Goal: Task Accomplishment & Management: Use online tool/utility

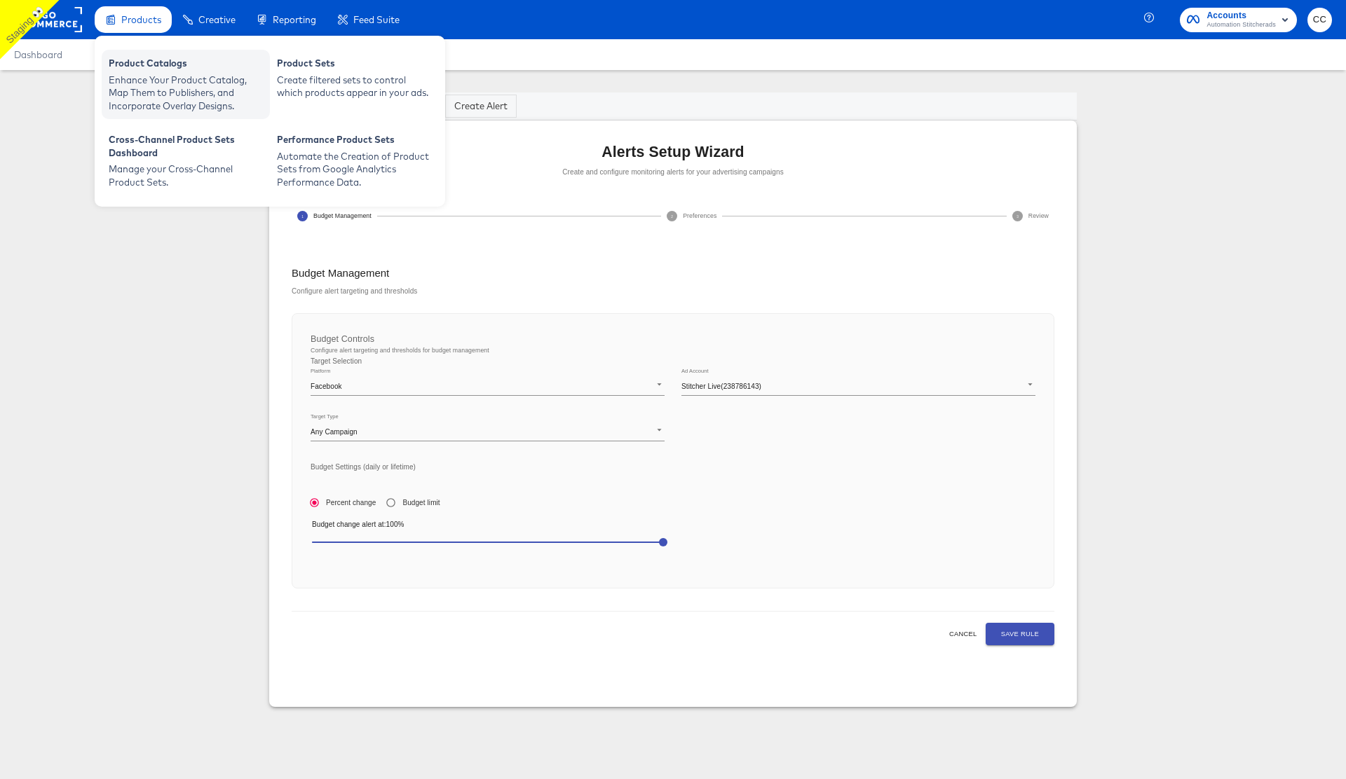
click at [153, 88] on div "Enhance Your Product Catalog, Map Them to Publishers, and Incorporate Overlay D…" at bounding box center [186, 93] width 154 height 39
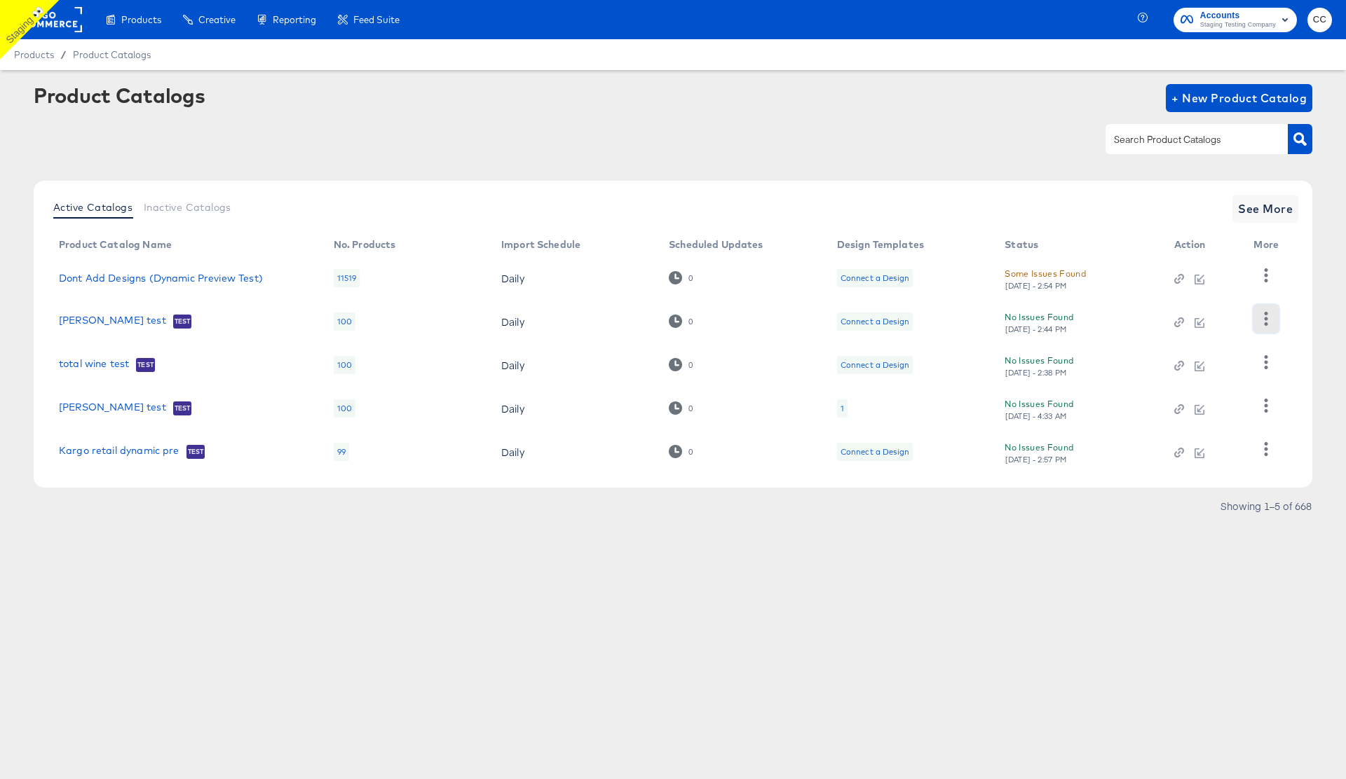
click at [1264, 322] on icon "button" at bounding box center [1265, 318] width 13 height 13
click at [1264, 272] on icon "button" at bounding box center [1265, 274] width 13 height 13
click at [1270, 410] on icon "button" at bounding box center [1265, 405] width 13 height 13
click at [1262, 459] on button "button" at bounding box center [1265, 449] width 25 height 28
click at [1276, 214] on span "See More" at bounding box center [1265, 209] width 55 height 20
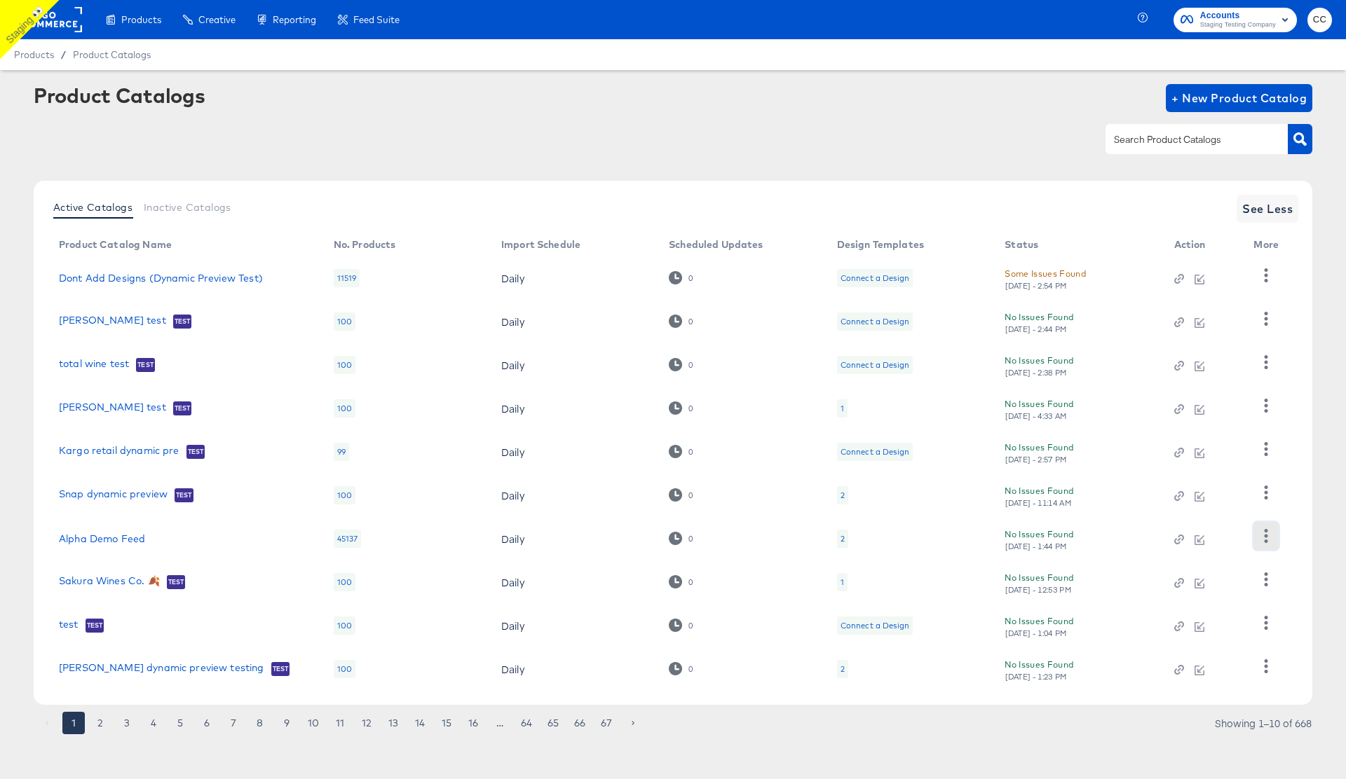
click at [1264, 540] on icon "button" at bounding box center [1265, 535] width 13 height 13
click at [1304, 556] on div "Active Catalogs Inactive Catalogs See Less Product Catalog Name No. Products Im…" at bounding box center [673, 443] width 1278 height 524
click at [1269, 579] on icon "button" at bounding box center [1265, 579] width 13 height 13
click at [1301, 564] on div "Active Catalogs Inactive Catalogs See Less Product Catalog Name No. Products Im…" at bounding box center [673, 443] width 1278 height 524
click at [1262, 625] on icon "button" at bounding box center [1265, 622] width 13 height 13
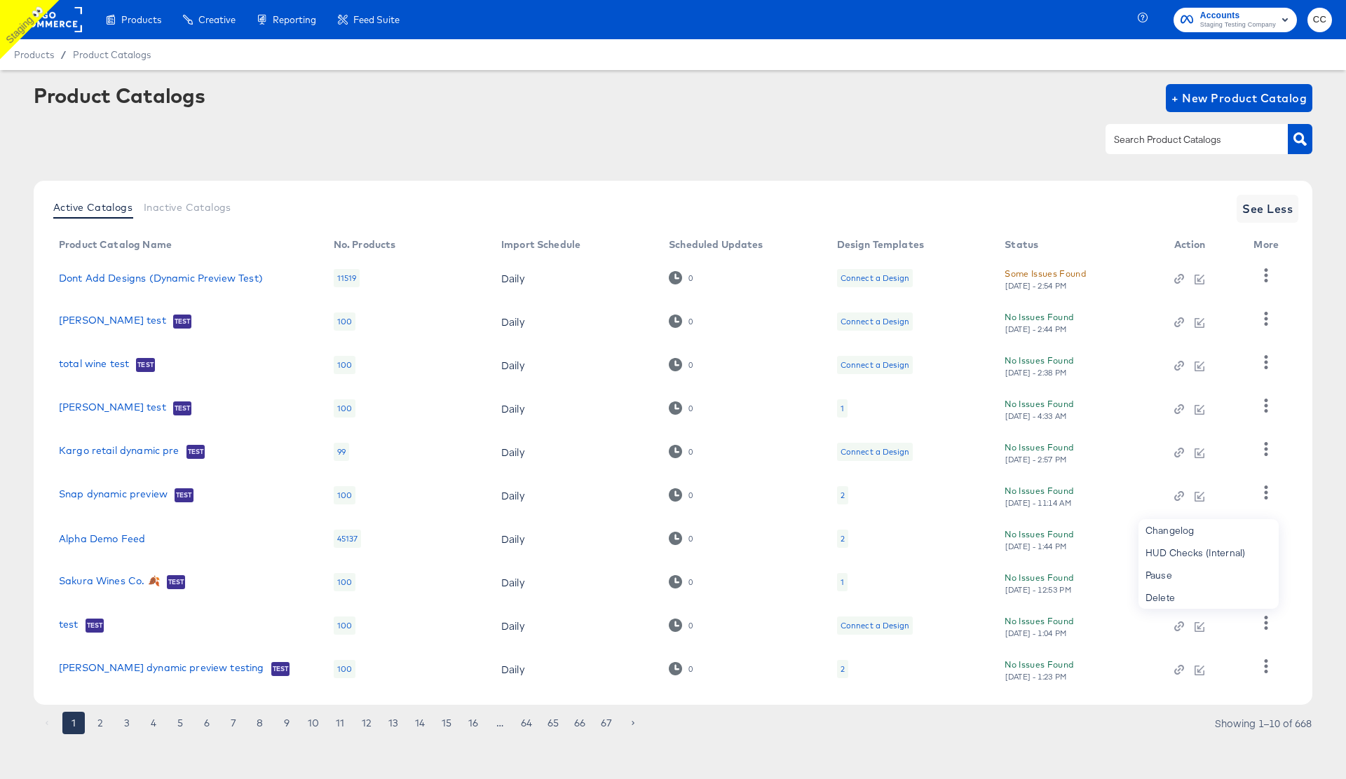
click at [1315, 592] on article "Product Catalogs + New Product Catalog Active Catalogs Inactive Catalogs See Le…" at bounding box center [673, 426] width 1346 height 713
click at [1262, 667] on icon "button" at bounding box center [1265, 665] width 13 height 13
click at [94, 720] on button "2" at bounding box center [100, 723] width 22 height 22
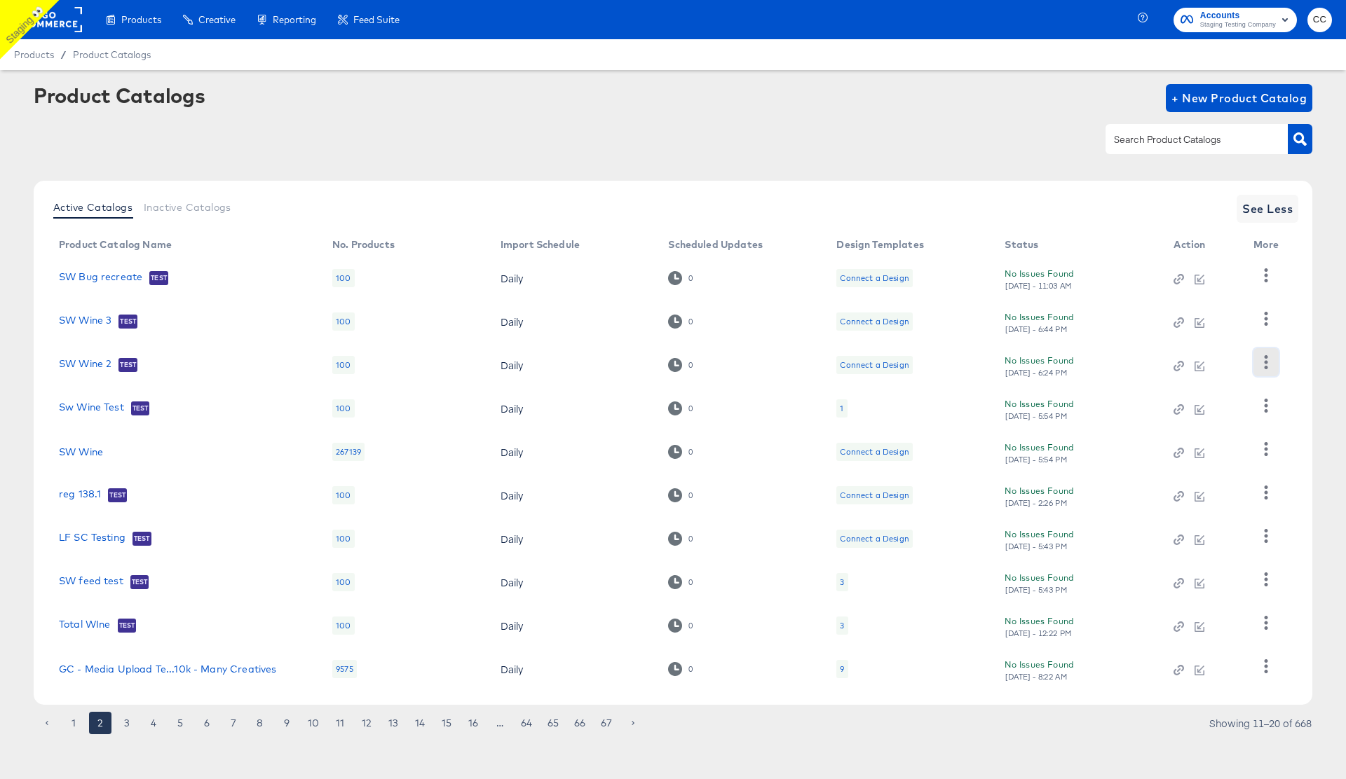
click at [1262, 361] on icon "button" at bounding box center [1265, 361] width 13 height 13
click at [1315, 340] on article "Product Catalogs + New Product Catalog Active Catalogs Inactive Catalogs See Le…" at bounding box center [673, 426] width 1346 height 713
click at [1271, 316] on icon "button" at bounding box center [1265, 318] width 13 height 13
click at [1315, 324] on article "Product Catalogs + New Product Catalog Active Catalogs Inactive Catalogs See Le…" at bounding box center [673, 426] width 1346 height 713
click at [1269, 273] on icon "button" at bounding box center [1265, 274] width 13 height 13
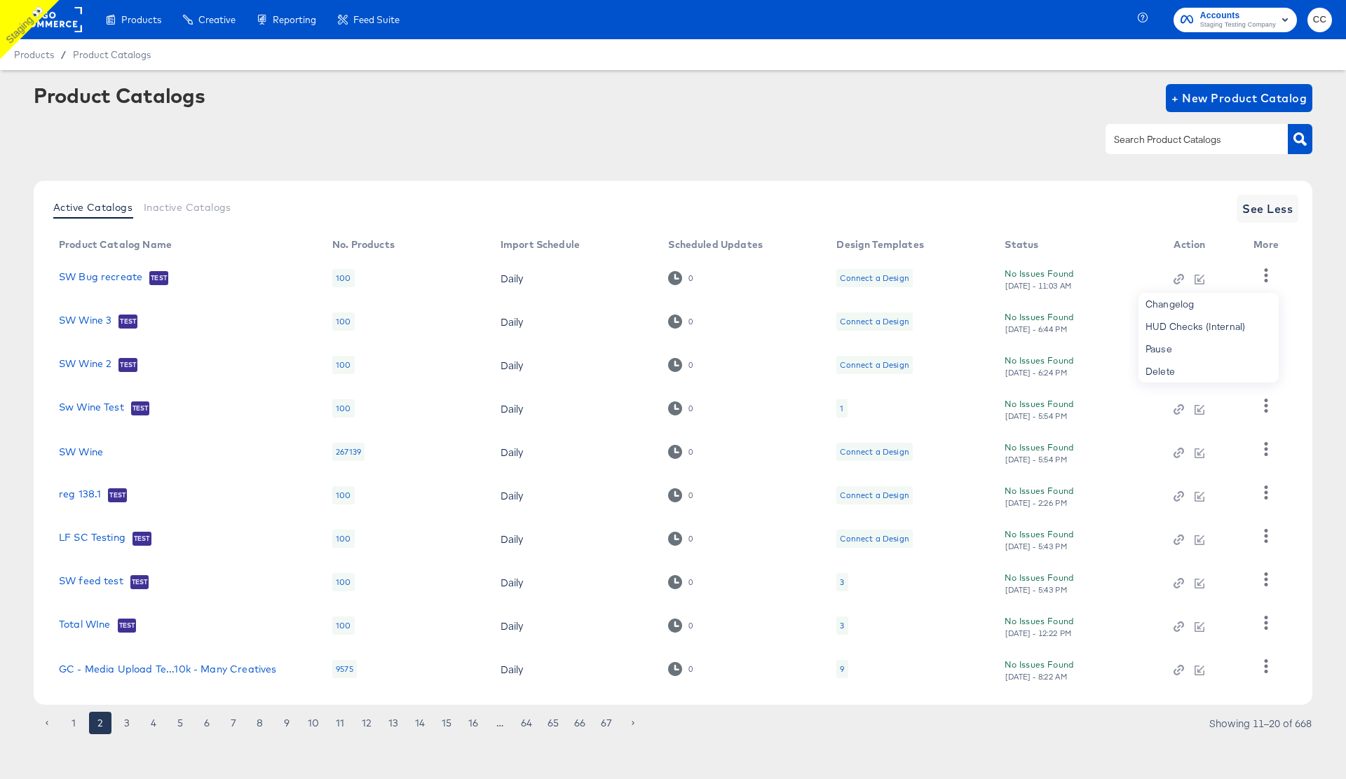
click at [1319, 397] on article "Product Catalogs + New Product Catalog Active Catalogs Inactive Catalogs See Le…" at bounding box center [673, 426] width 1346 height 713
click at [1264, 452] on icon "button" at bounding box center [1265, 448] width 13 height 13
click at [1319, 450] on article "Product Catalogs + New Product Catalog Active Catalogs Inactive Catalogs See Le…" at bounding box center [673, 426] width 1346 height 713
click at [1262, 495] on icon "button" at bounding box center [1265, 492] width 13 height 13
click at [1306, 505] on div "Active Catalogs Inactive Catalogs See Less Product Catalog Name No. Products Im…" at bounding box center [673, 443] width 1278 height 524
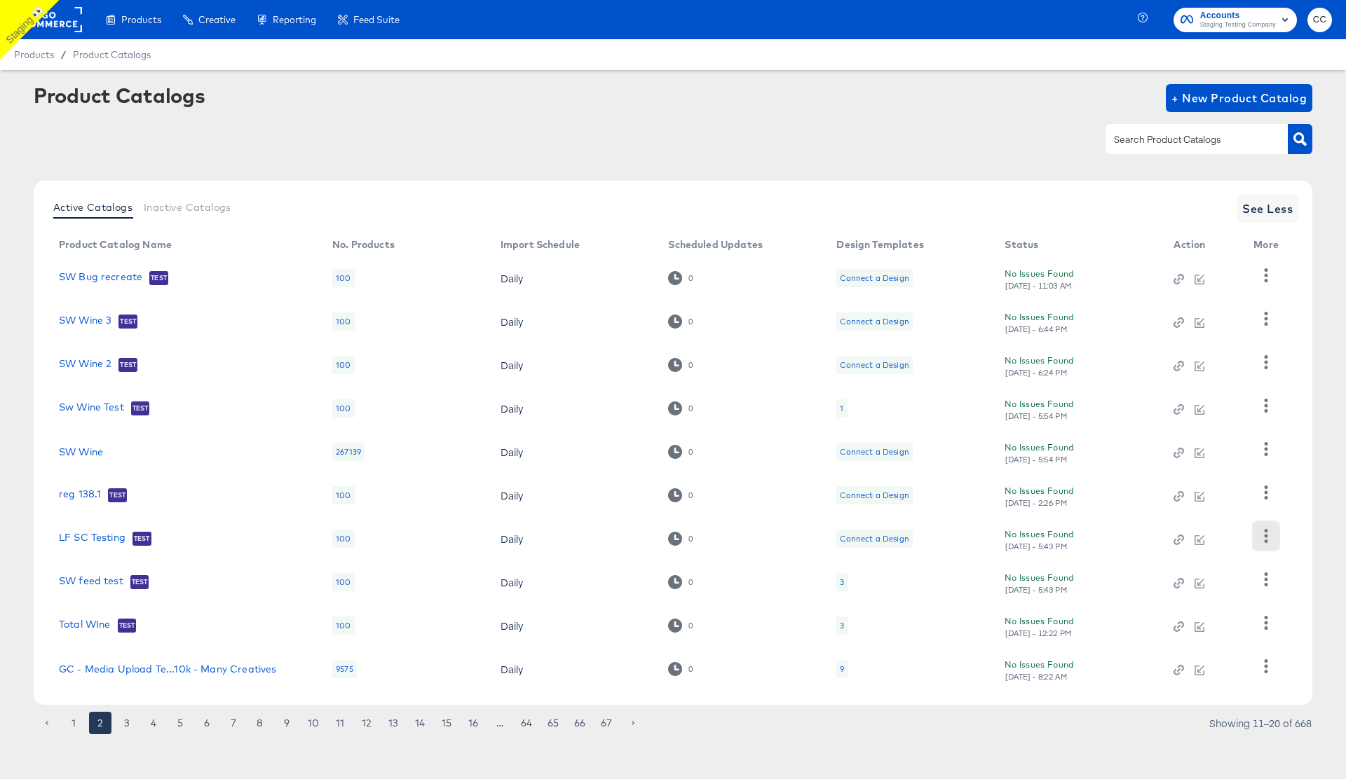
click at [1262, 538] on icon "button" at bounding box center [1265, 535] width 13 height 13
click at [1317, 532] on article "Product Catalogs + New Product Catalog Active Catalogs Inactive Catalogs See Le…" at bounding box center [673, 426] width 1346 height 713
click at [1266, 582] on icon "button" at bounding box center [1265, 579] width 13 height 13
click at [1323, 571] on article "Product Catalogs + New Product Catalog Active Catalogs Inactive Catalogs See Le…" at bounding box center [673, 426] width 1346 height 713
click at [1256, 631] on button "button" at bounding box center [1265, 623] width 25 height 28
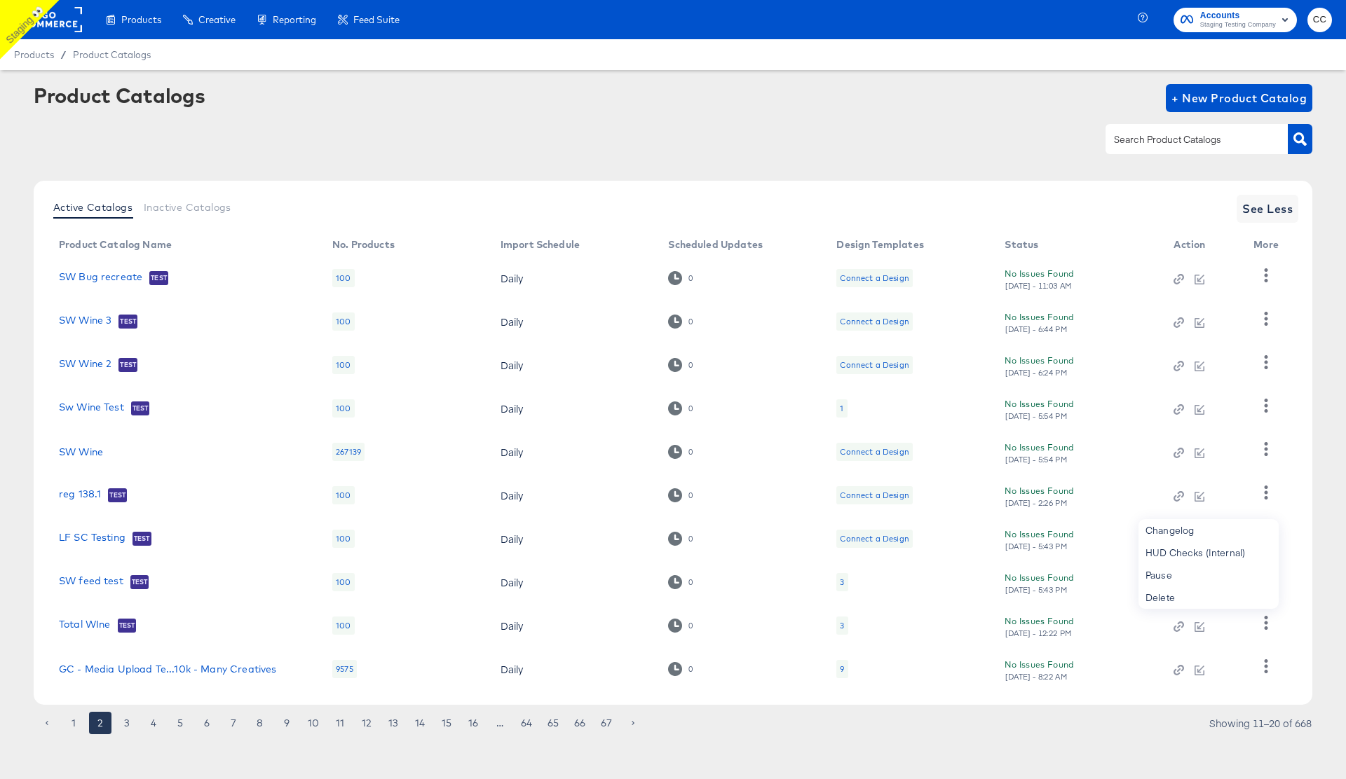
click at [1316, 617] on article "Product Catalogs + New Product Catalog Active Catalogs Inactive Catalogs See Le…" at bounding box center [673, 426] width 1346 height 713
click at [1266, 666] on icon "button" at bounding box center [1266, 665] width 4 height 13
click at [128, 724] on button "3" at bounding box center [127, 723] width 22 height 22
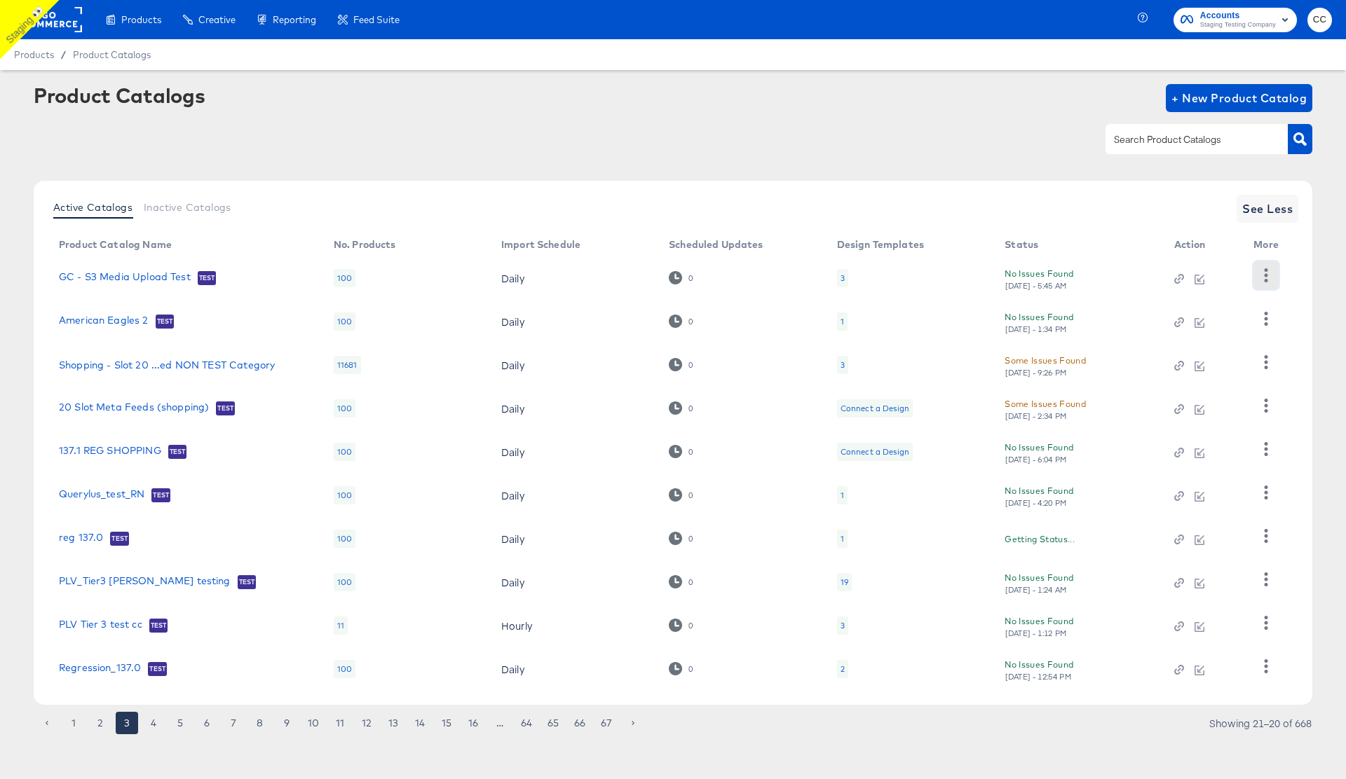
click at [1266, 272] on icon "button" at bounding box center [1265, 274] width 13 height 13
click at [1320, 314] on article "Product Catalogs + New Product Catalog Active Catalogs Inactive Catalogs See Le…" at bounding box center [673, 426] width 1346 height 713
click at [1257, 313] on button "button" at bounding box center [1265, 319] width 25 height 28
click at [1320, 322] on article "Product Catalogs + New Product Catalog Active Catalogs Inactive Catalogs See Le…" at bounding box center [673, 426] width 1346 height 713
click at [1265, 358] on icon "button" at bounding box center [1266, 361] width 4 height 13
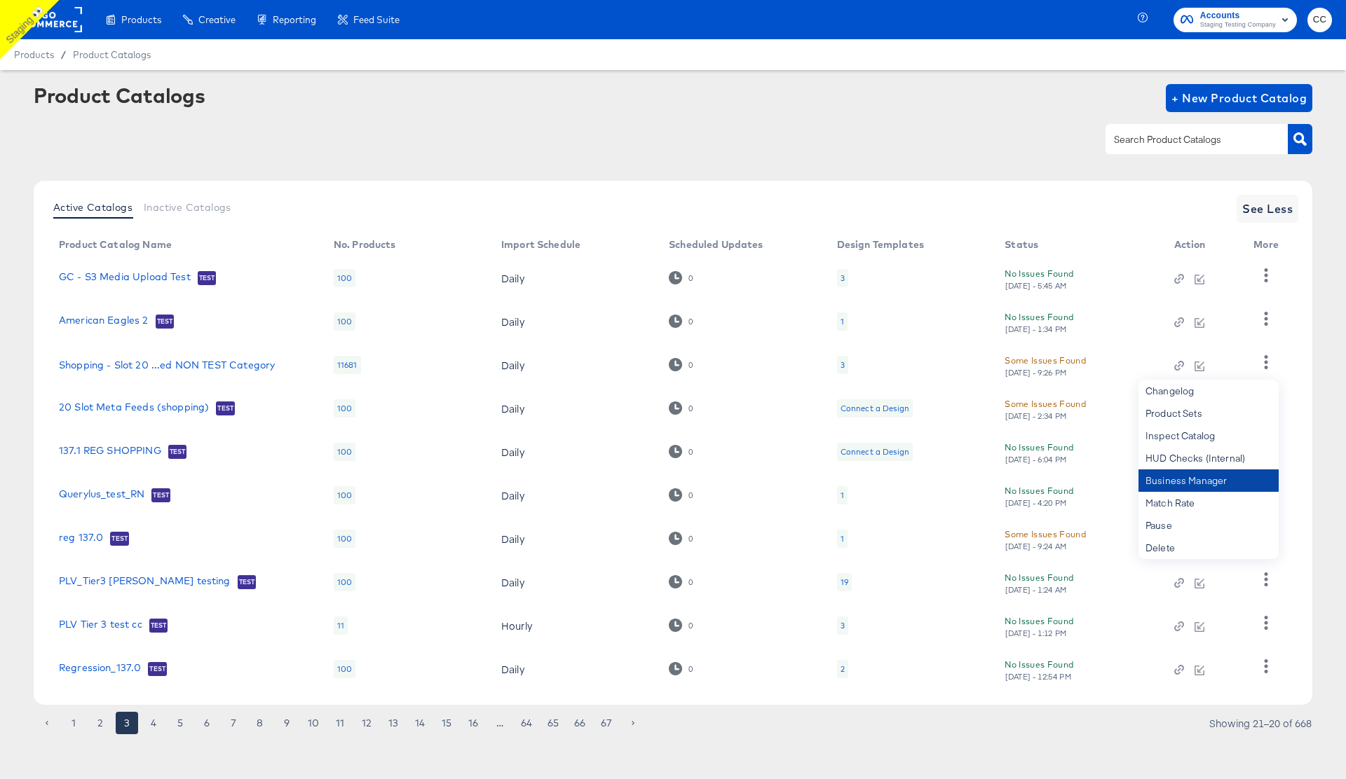
click at [1213, 481] on div "Business Manager" at bounding box center [1208, 481] width 140 height 22
click at [1105, 743] on article "Product Catalogs + New Product Catalog Active Catalogs Inactive Catalogs See Le…" at bounding box center [673, 426] width 1346 height 713
click at [1266, 361] on icon "button" at bounding box center [1266, 361] width 4 height 13
copy div "Manager"
click at [1013, 121] on div "Product Catalogs + New Product Catalog" at bounding box center [673, 127] width 1278 height 86
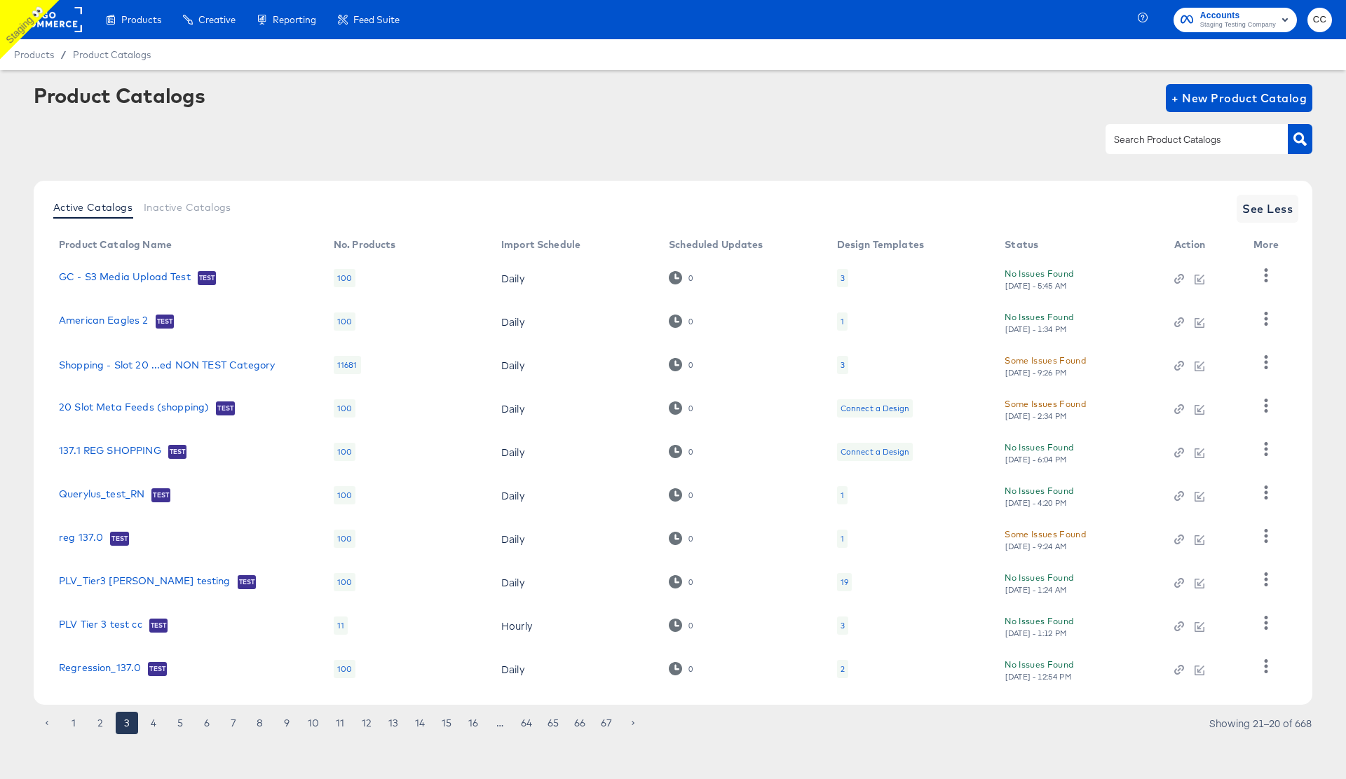
click at [1042, 147] on div at bounding box center [673, 139] width 1278 height 32
click at [1265, 665] on icon "button" at bounding box center [1266, 665] width 4 height 13
click at [1322, 526] on article "Product Catalogs + New Product Catalog Active Catalogs Inactive Catalogs See Le…" at bounding box center [673, 426] width 1346 height 713
click at [1272, 619] on icon "button" at bounding box center [1265, 622] width 13 height 13
click at [1318, 554] on article "Product Catalogs + New Product Catalog Active Catalogs Inactive Catalogs See Le…" at bounding box center [673, 426] width 1346 height 713
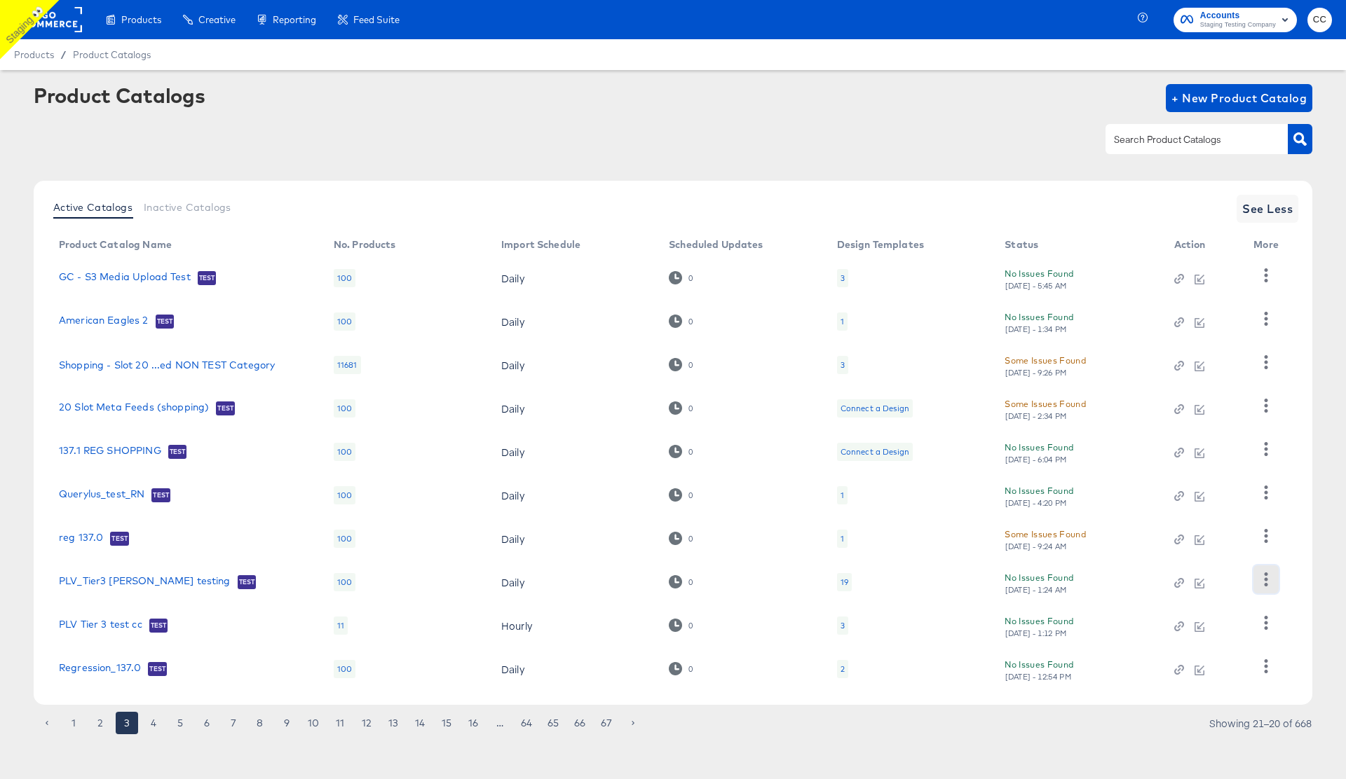
click at [1266, 583] on icon "button" at bounding box center [1266, 579] width 4 height 13
click at [1317, 531] on article "Product Catalogs + New Product Catalog Active Catalogs Inactive Catalogs See Le…" at bounding box center [673, 426] width 1346 height 713
click at [1266, 534] on icon "button" at bounding box center [1265, 535] width 13 height 13
click at [1215, 444] on div "Business Manager" at bounding box center [1208, 443] width 140 height 22
click at [1208, 444] on div "Business Manager" at bounding box center [1208, 443] width 140 height 22
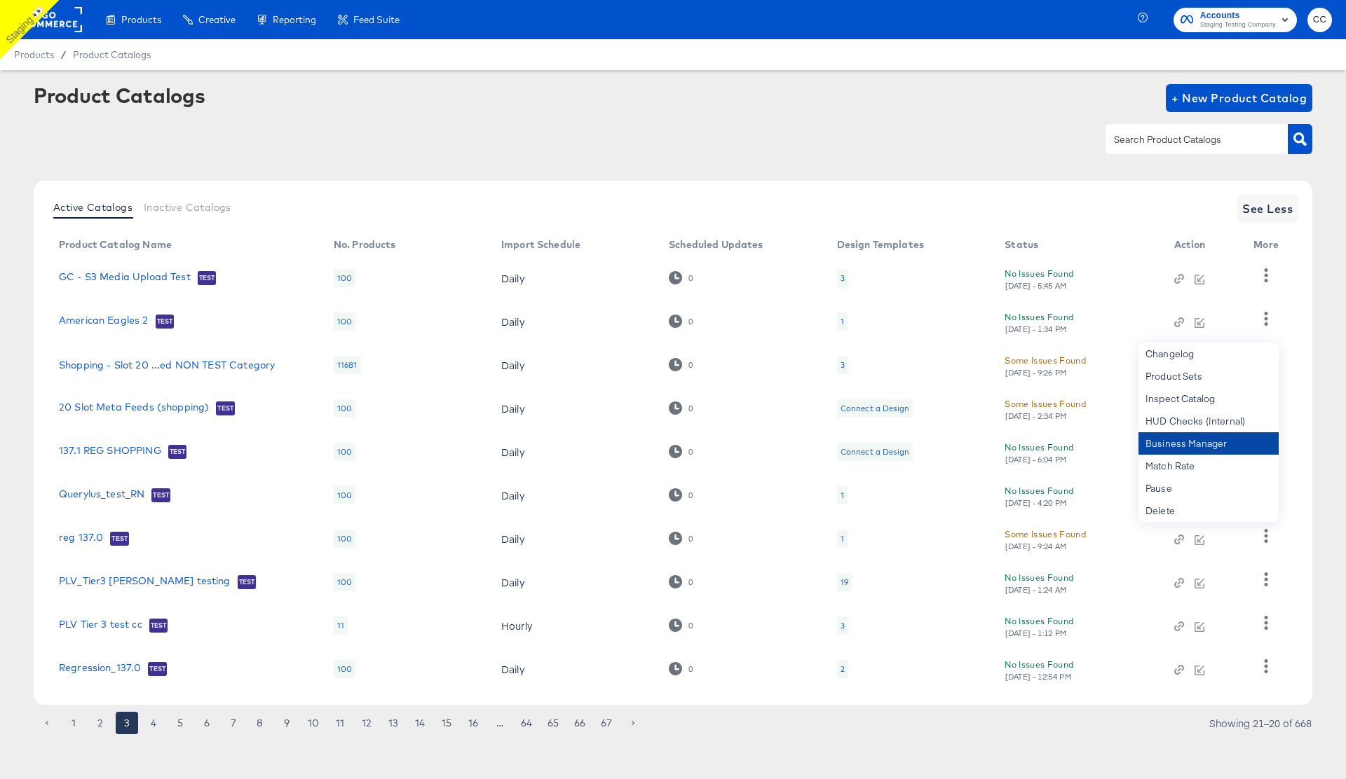
click at [1217, 446] on div "Business Manager" at bounding box center [1208, 443] width 140 height 22
click at [1187, 445] on div "Business Manager" at bounding box center [1208, 443] width 140 height 22
click at [1306, 413] on div "Active Catalogs Inactive Catalogs See Less Product Catalog Name No. Products Im…" at bounding box center [673, 443] width 1278 height 524
click at [1266, 406] on icon "button" at bounding box center [1266, 405] width 4 height 13
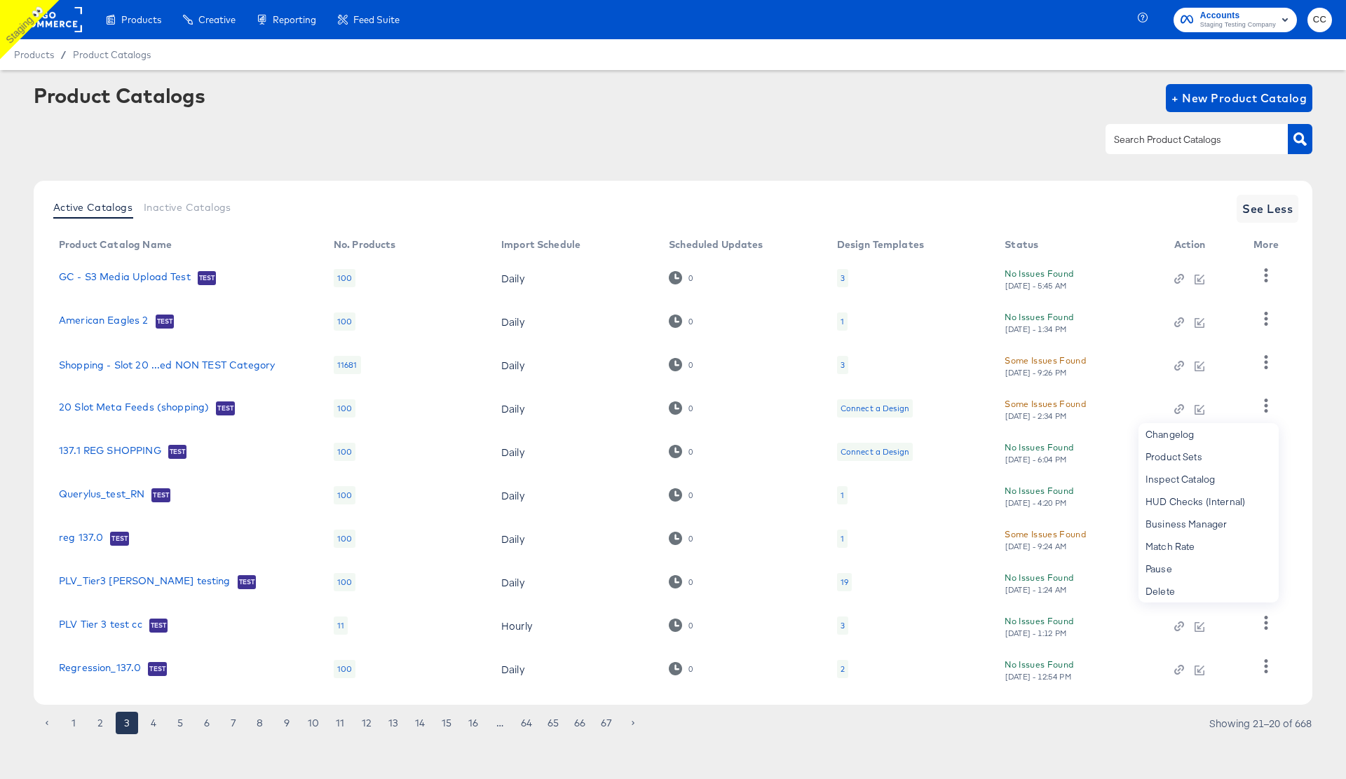
click at [1321, 524] on article "Product Catalogs + New Product Catalog Active Catalogs Inactive Catalogs See Le…" at bounding box center [673, 426] width 1346 height 713
click at [1266, 538] on icon "button" at bounding box center [1265, 535] width 13 height 13
click at [1004, 151] on div at bounding box center [673, 139] width 1278 height 32
click at [1306, 524] on div "Active Catalogs Inactive Catalogs See Less Product Catalog Name No. Products Im…" at bounding box center [673, 443] width 1278 height 524
click at [1266, 535] on icon "button" at bounding box center [1266, 535] width 4 height 13
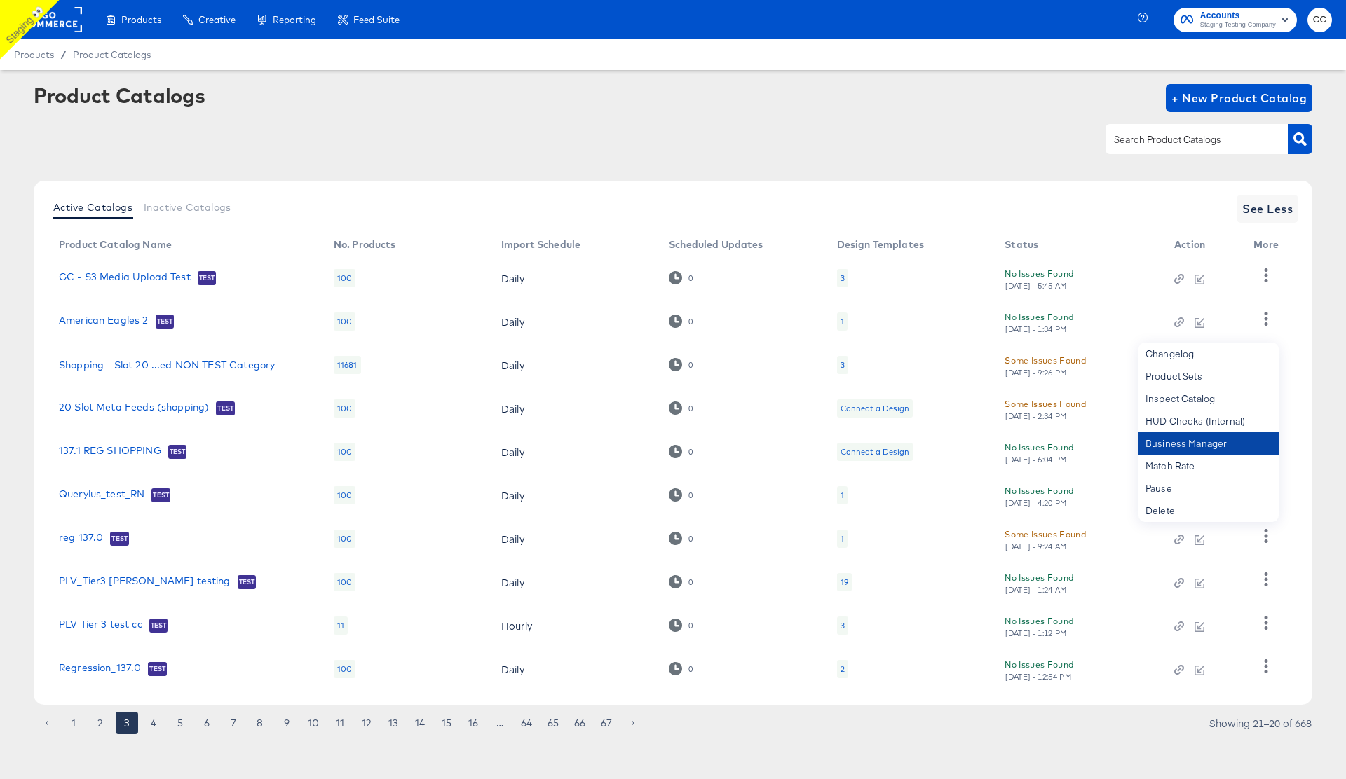
click at [1210, 445] on div "Business Manager" at bounding box center [1208, 443] width 140 height 22
click at [1215, 444] on div "Business Manager" at bounding box center [1208, 443] width 140 height 22
